Goal: Task Accomplishment & Management: Manage account settings

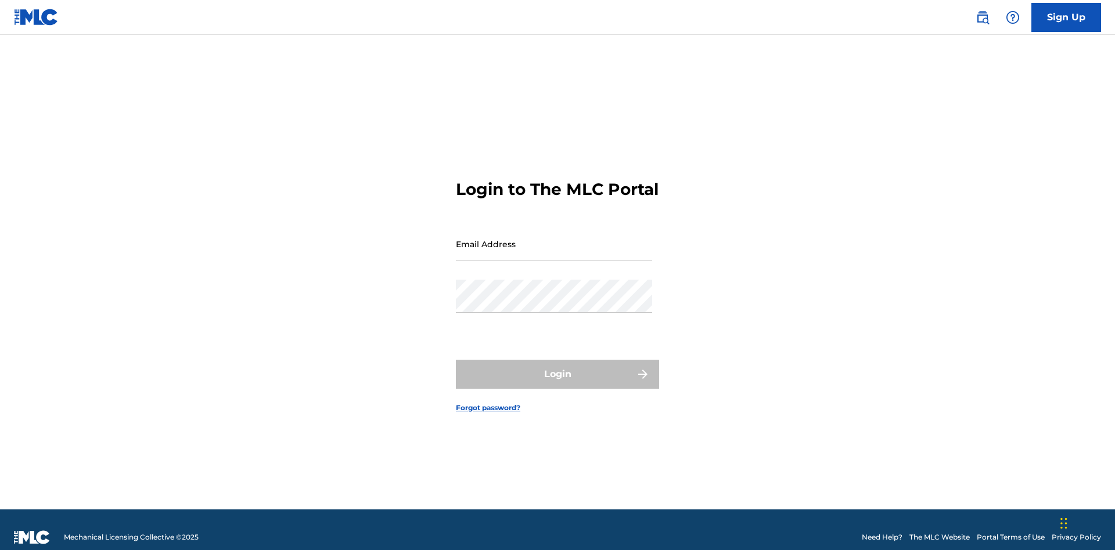
scroll to position [15, 0]
click at [554, 239] on input "Email Address" at bounding box center [554, 244] width 196 height 33
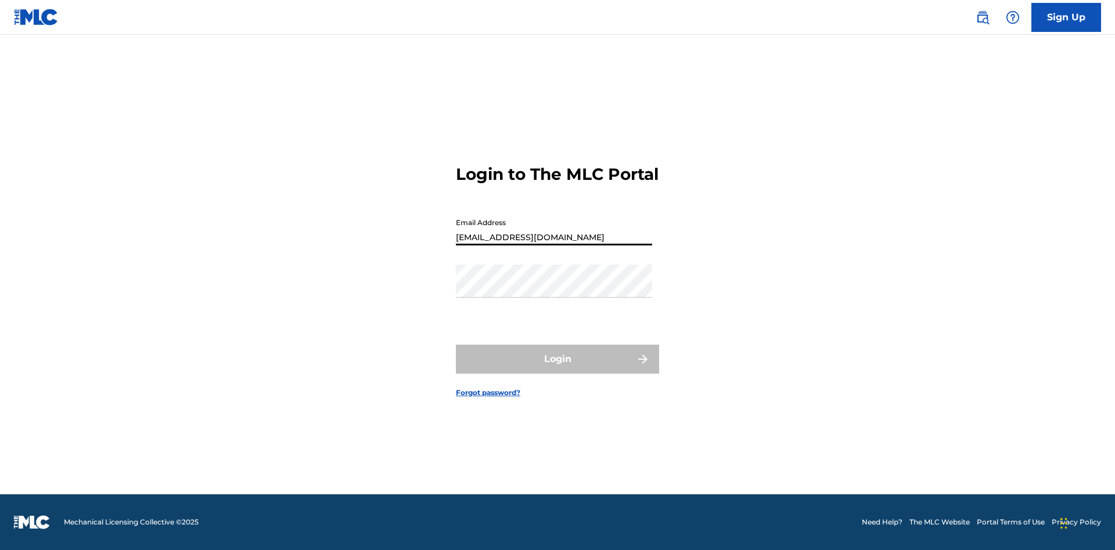
type input "[EMAIL_ADDRESS][DOMAIN_NAME]"
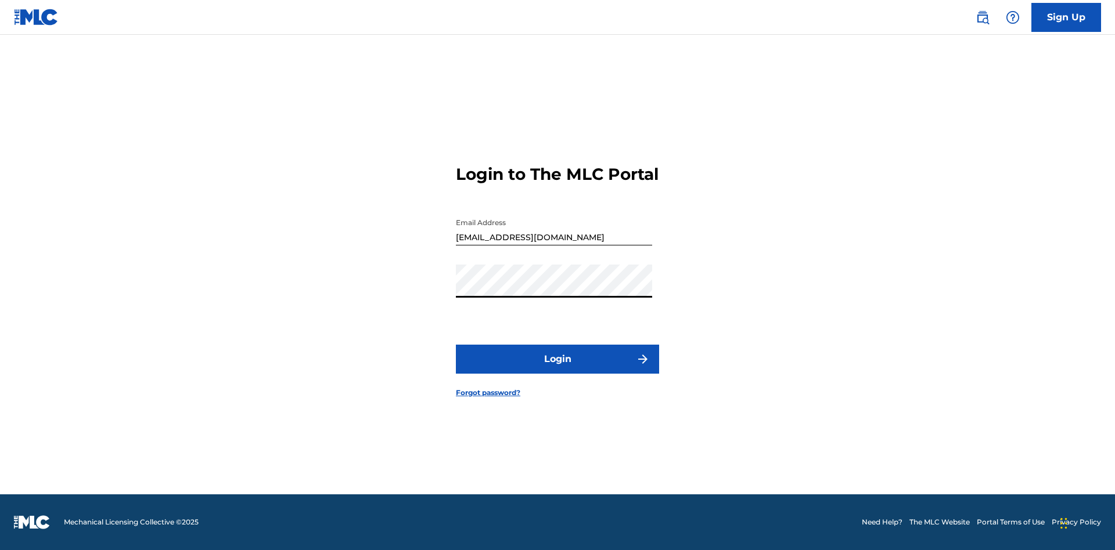
click at [557, 369] on button "Login" at bounding box center [557, 359] width 203 height 29
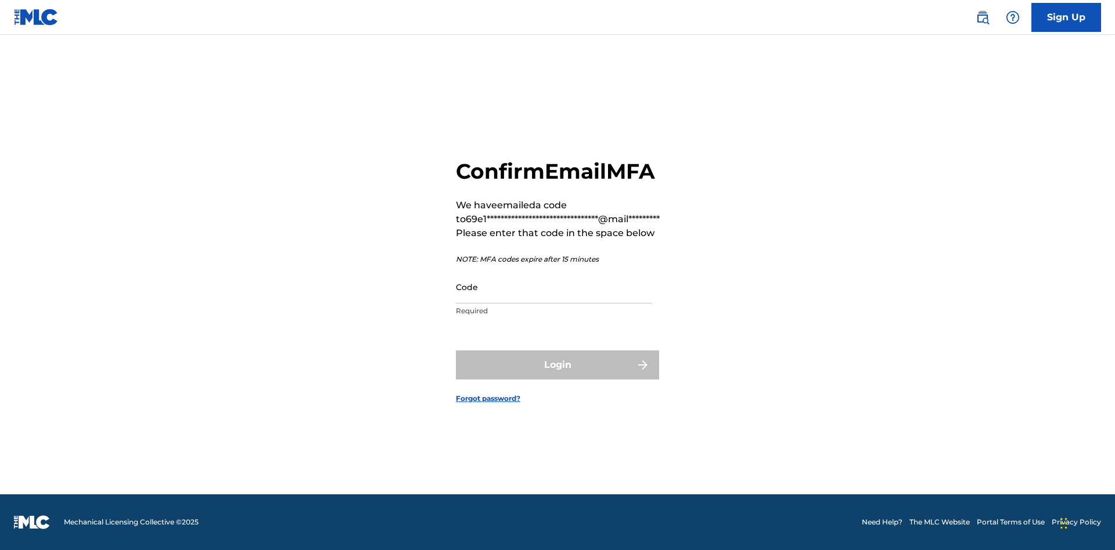
click at [554, 287] on input "Code" at bounding box center [554, 287] width 196 height 33
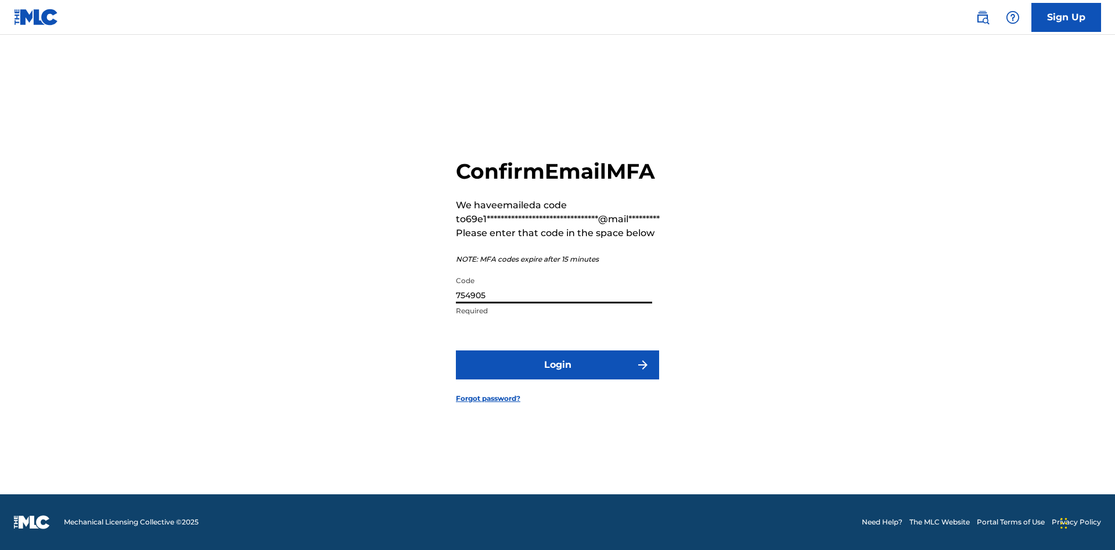
type input "754905"
click at [557, 365] on button "Login" at bounding box center [557, 365] width 203 height 29
